Goal: Check status: Verify the current state of an ongoing process or item

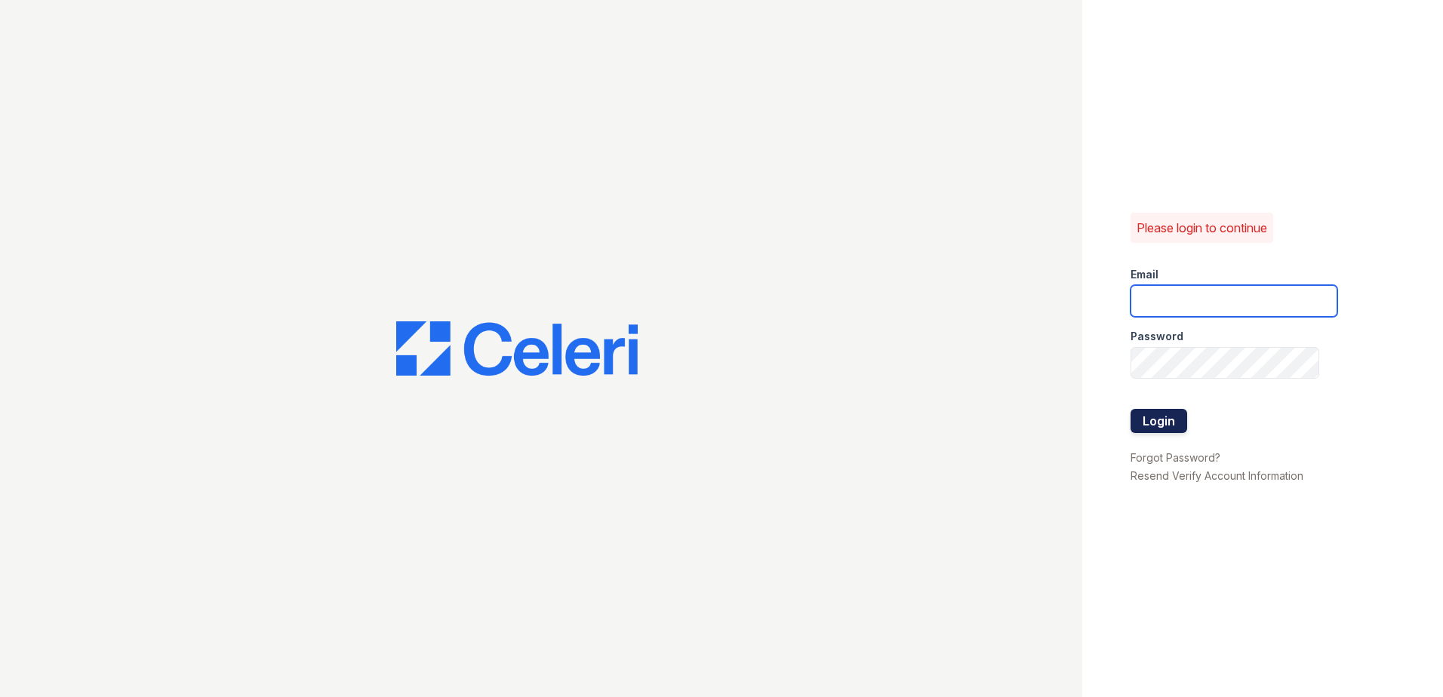
type input "[EMAIL_ADDRESS][DOMAIN_NAME]"
click at [1166, 415] on button "Login" at bounding box center [1159, 421] width 57 height 24
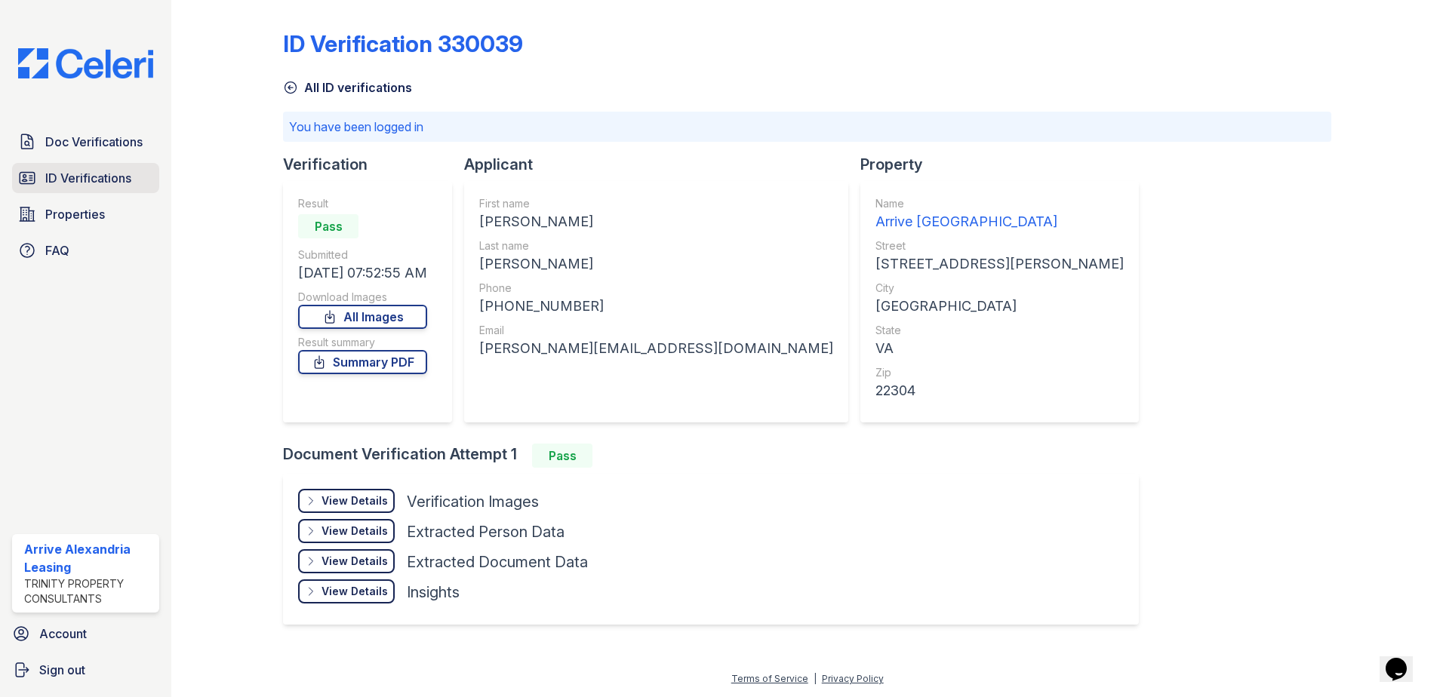
click at [101, 177] on span "ID Verifications" at bounding box center [88, 178] width 86 height 18
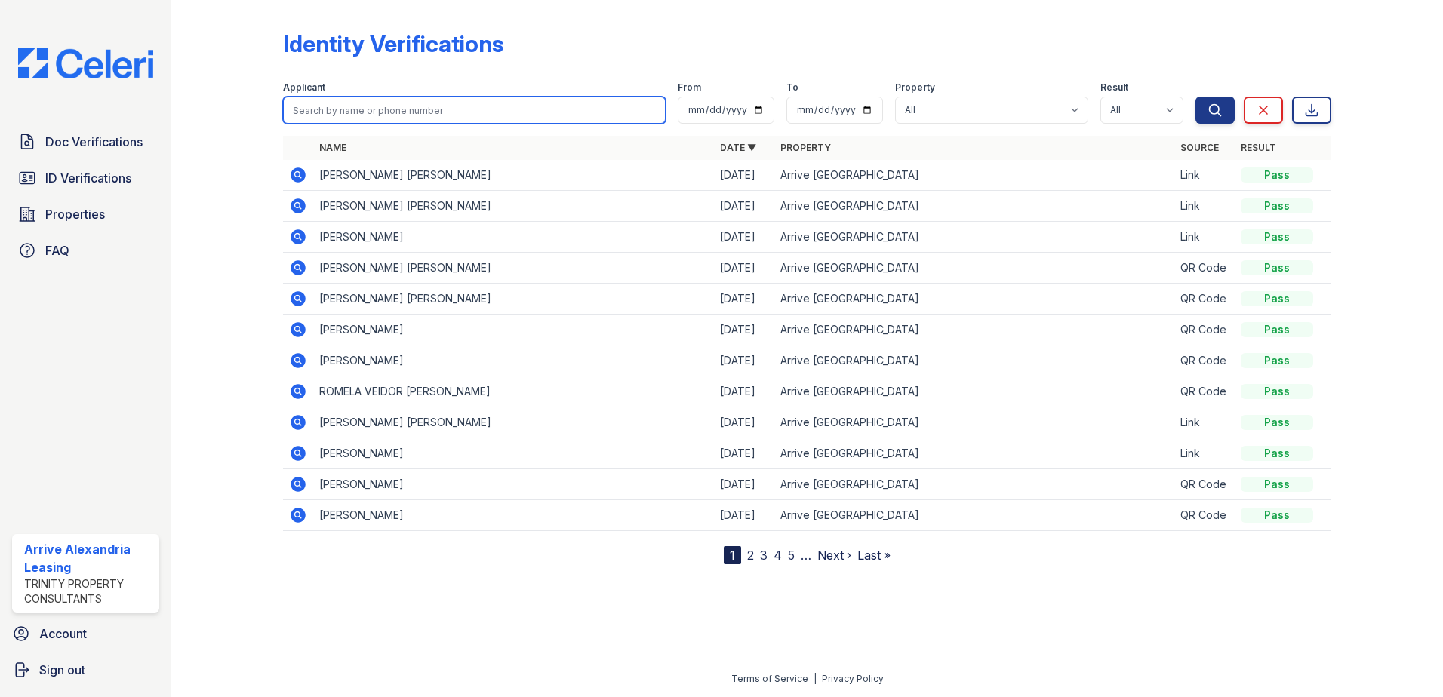
click at [405, 108] on input "search" at bounding box center [474, 110] width 383 height 27
type input "melvin"
click at [1196, 97] on button "Search" at bounding box center [1215, 110] width 39 height 27
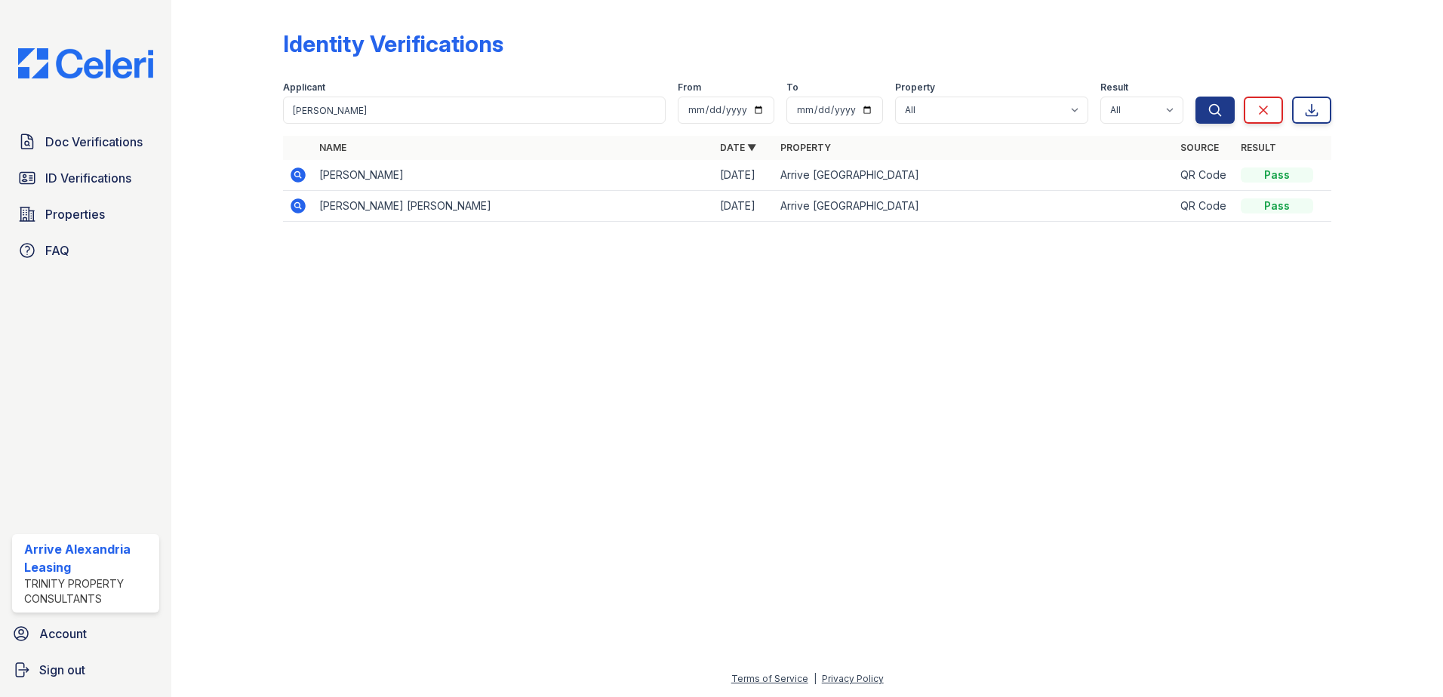
click at [404, 177] on td "MELVIN TADEO GONZALEZ" at bounding box center [513, 175] width 401 height 31
click at [301, 176] on icon at bounding box center [298, 175] width 15 height 15
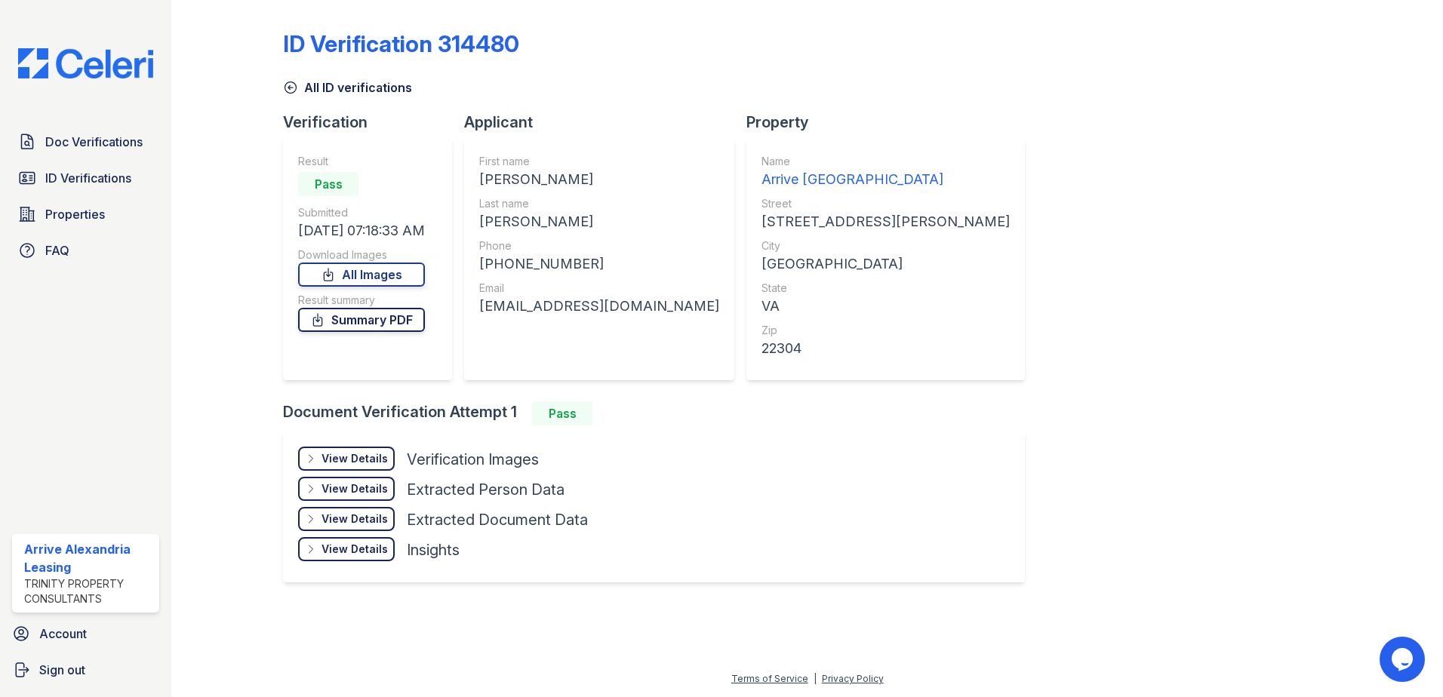
click at [379, 327] on link "Summary PDF" at bounding box center [361, 320] width 127 height 24
